Goal: Information Seeking & Learning: Check status

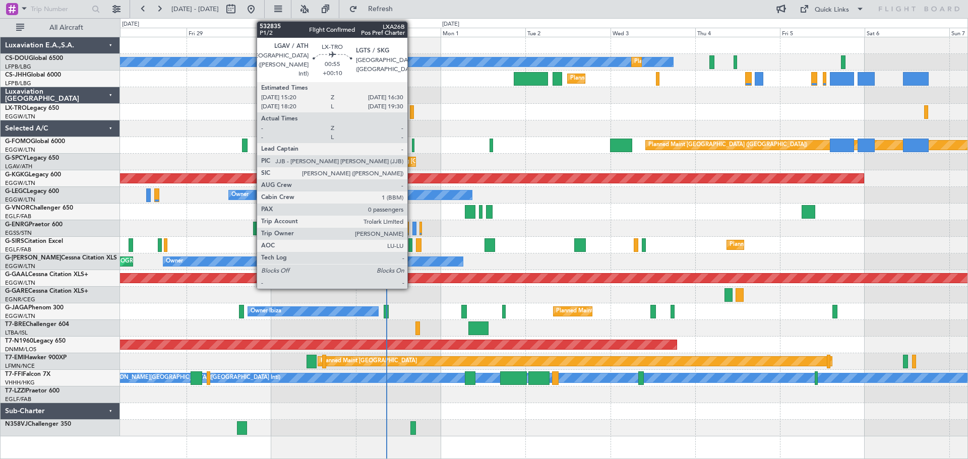
click at [412, 114] on div at bounding box center [412, 112] width 5 height 14
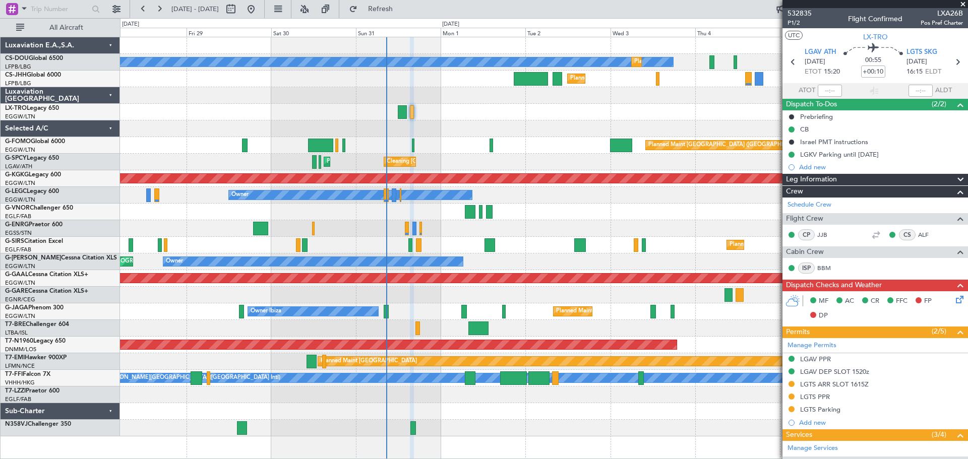
click at [962, 4] on span at bounding box center [963, 4] width 10 height 9
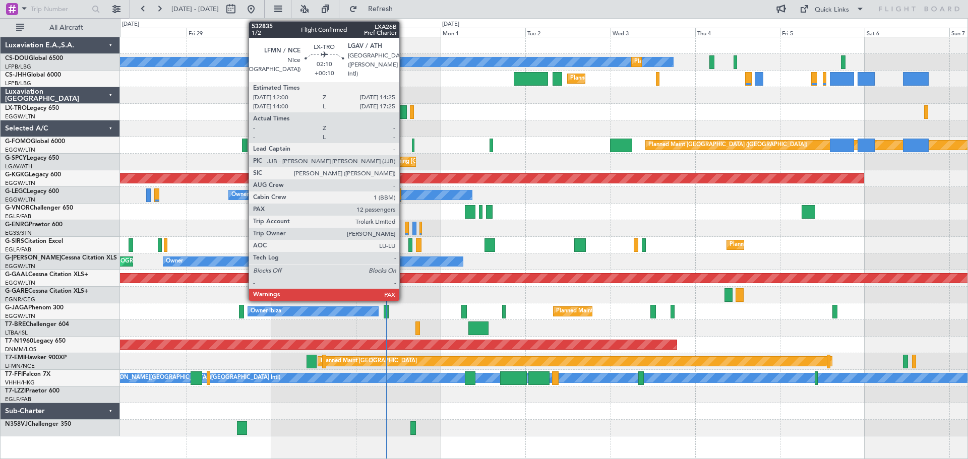
click at [404, 114] on div at bounding box center [402, 112] width 9 height 14
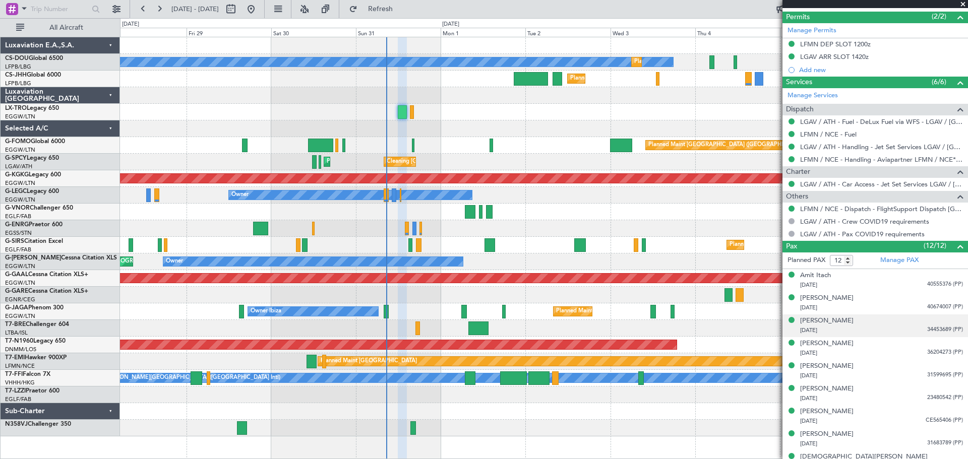
scroll to position [384, 0]
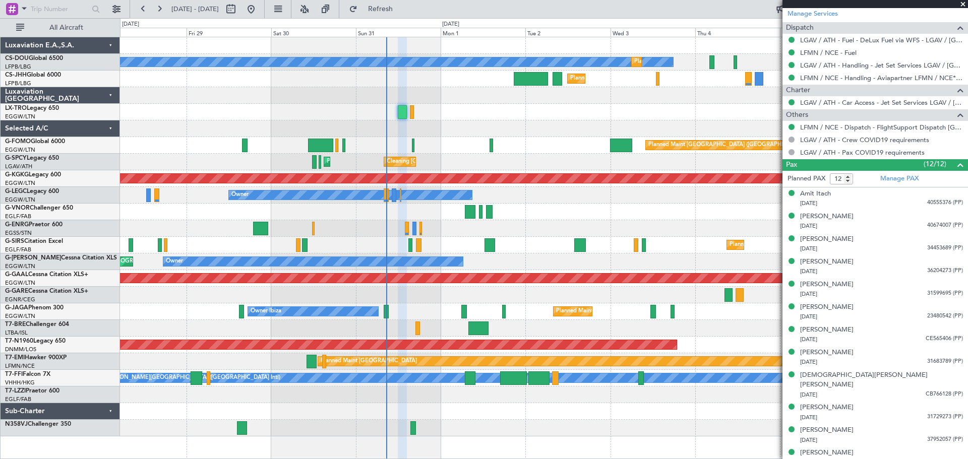
click at [961, 3] on span at bounding box center [963, 4] width 10 height 9
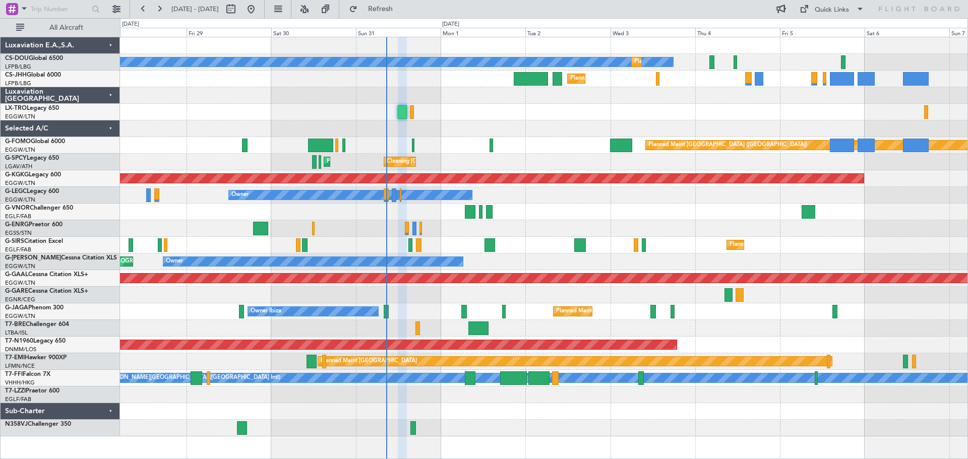
type input "0"
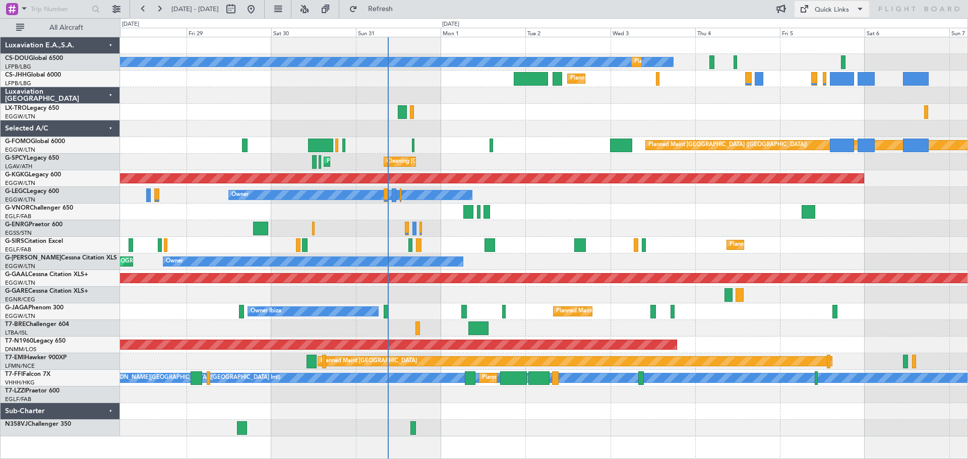
click at [836, 12] on div "Quick Links" at bounding box center [832, 10] width 34 height 10
click at [825, 32] on button "Trip Builder" at bounding box center [833, 33] width 76 height 24
click at [838, 10] on div "Quick Links" at bounding box center [832, 10] width 34 height 10
click at [832, 32] on button "Trip Builder" at bounding box center [833, 33] width 76 height 24
click at [405, 2] on button "Refresh" at bounding box center [374, 9] width 61 height 16
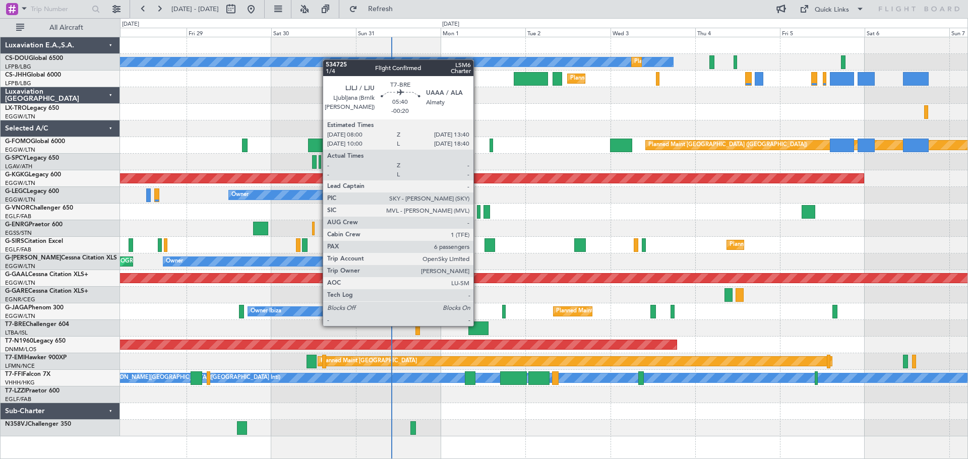
click at [478, 325] on div at bounding box center [478, 329] width 20 height 14
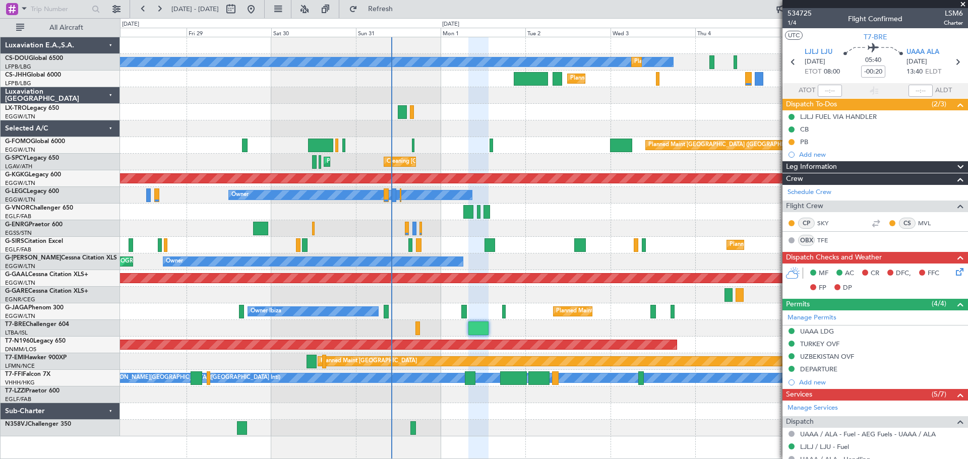
click at [961, 3] on span at bounding box center [963, 4] width 10 height 9
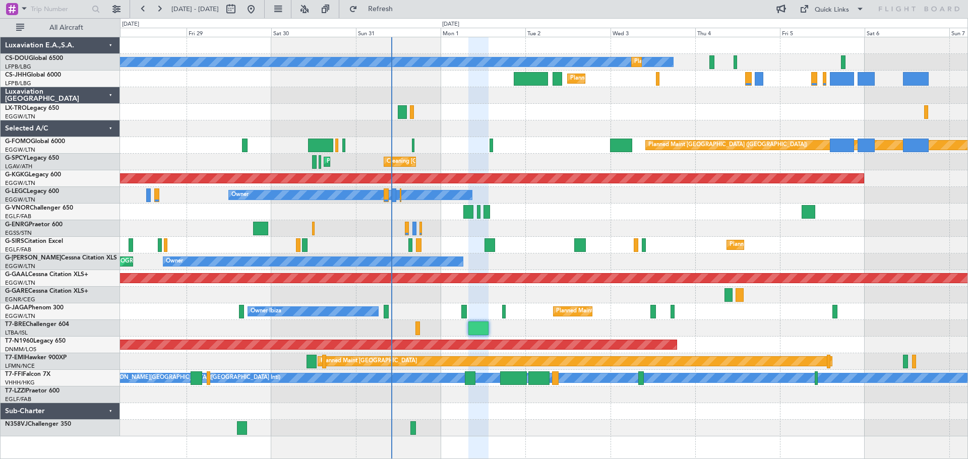
type input "0"
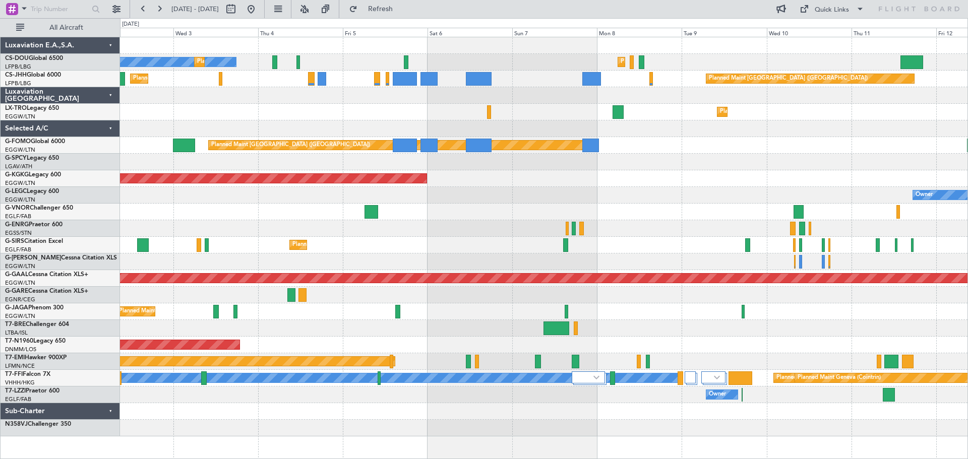
click at [455, 112] on div "Planned Maint Dusseldorf" at bounding box center [544, 112] width 848 height 17
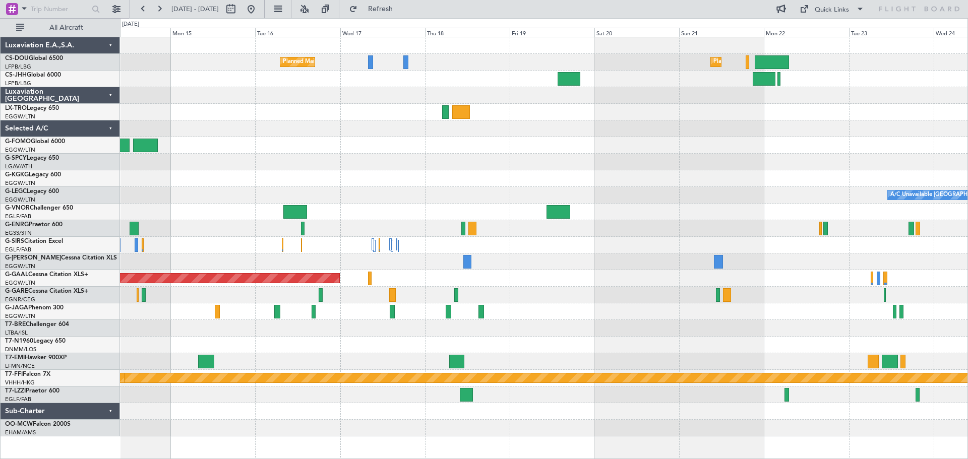
click at [554, 125] on div at bounding box center [544, 129] width 848 height 17
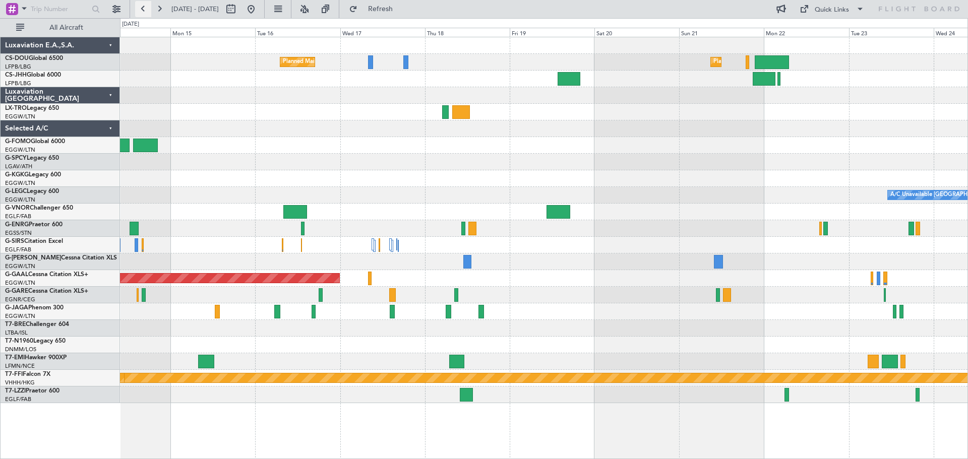
click at [145, 8] on button at bounding box center [143, 9] width 16 height 16
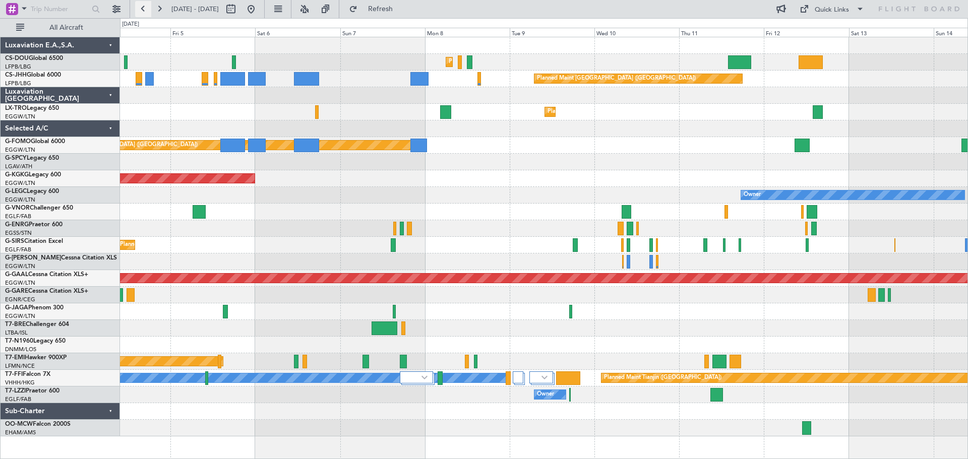
click at [145, 8] on button at bounding box center [143, 9] width 16 height 16
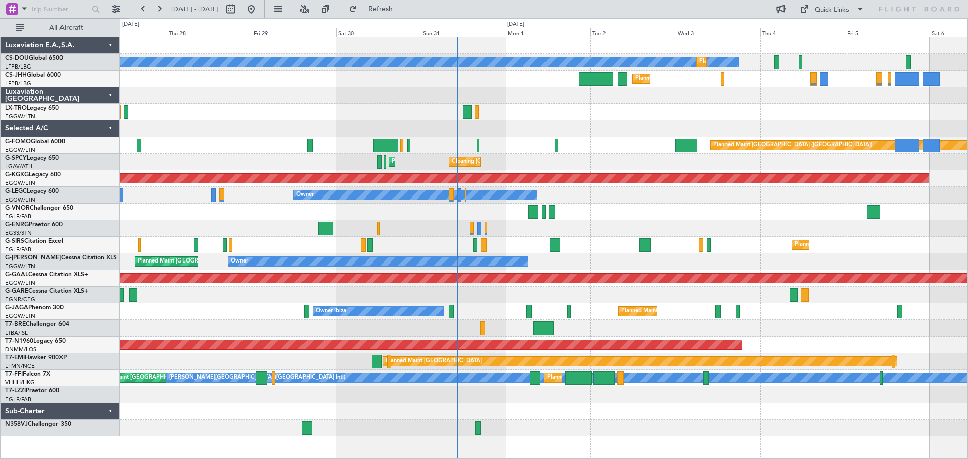
click at [678, 132] on div "Planned Maint [GEOGRAPHIC_DATA] ([GEOGRAPHIC_DATA]) No Crew Planned Maint [GEOG…" at bounding box center [544, 236] width 848 height 399
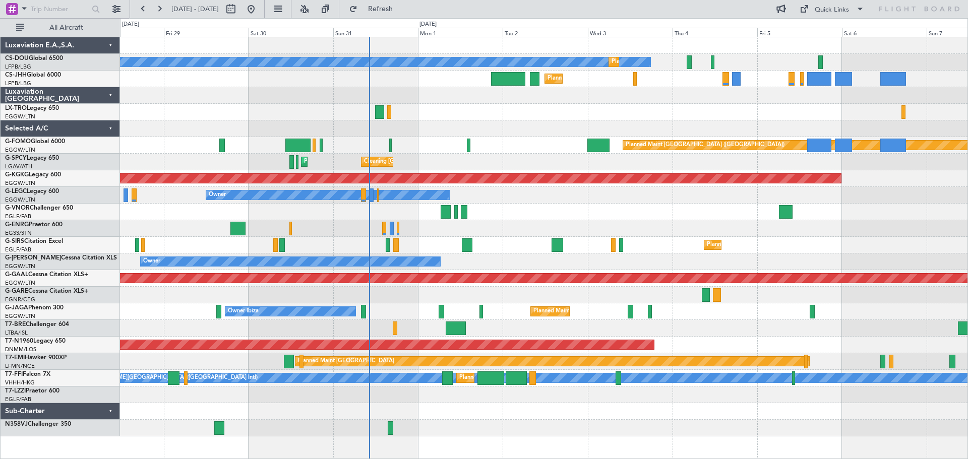
click at [679, 99] on div at bounding box center [544, 95] width 848 height 17
